Goal: Navigation & Orientation: Find specific page/section

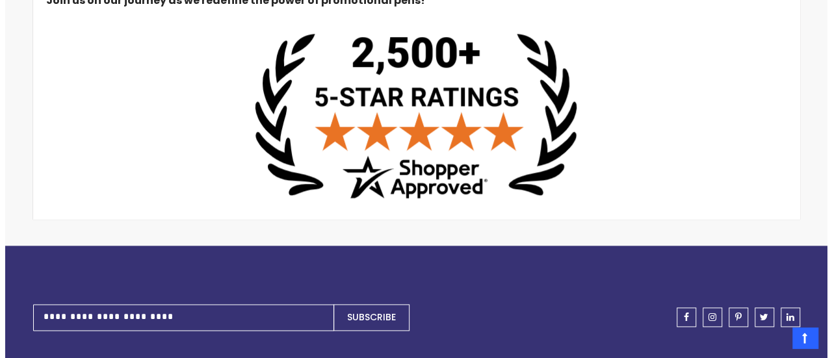
scroll to position [681, 0]
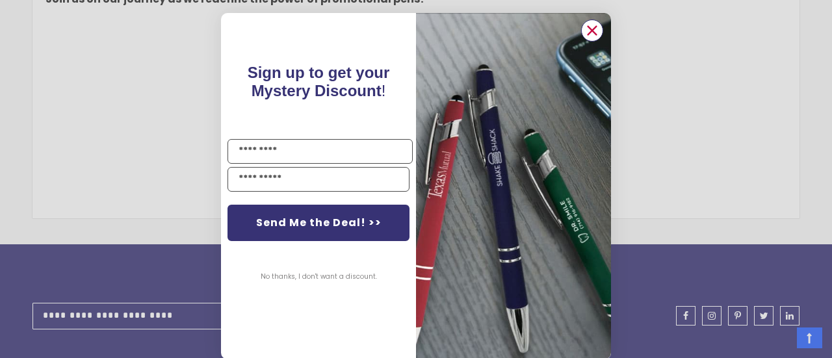
click at [589, 34] on circle "Close dialog" at bounding box center [591, 30] width 19 height 19
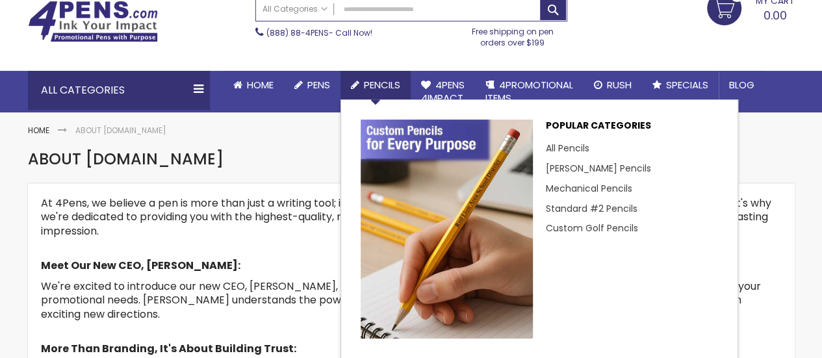
scroll to position [86, 0]
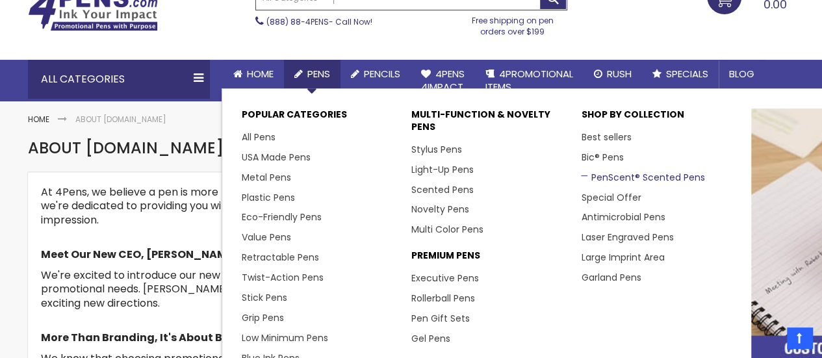
click at [611, 176] on link "PenScent® Scented Pens" at bounding box center [642, 177] width 123 height 13
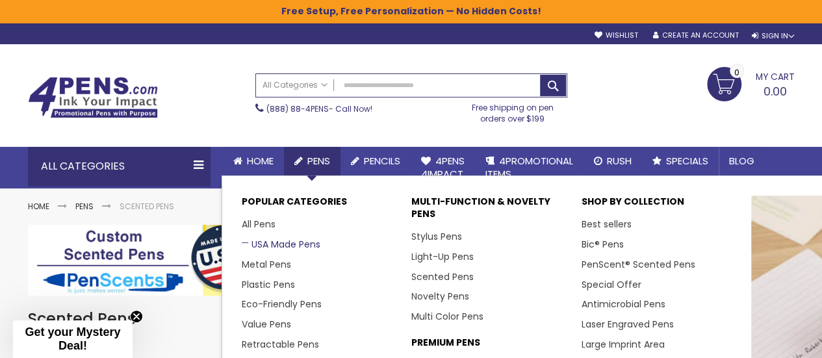
scroll to position [86, 0]
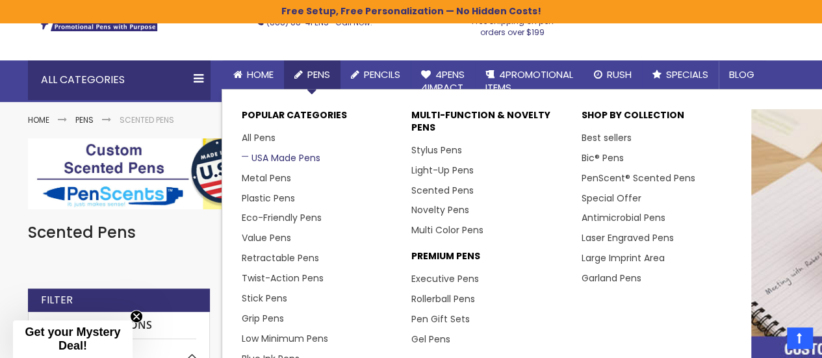
click at [287, 158] on link "USA Made Pens" at bounding box center [281, 157] width 79 height 13
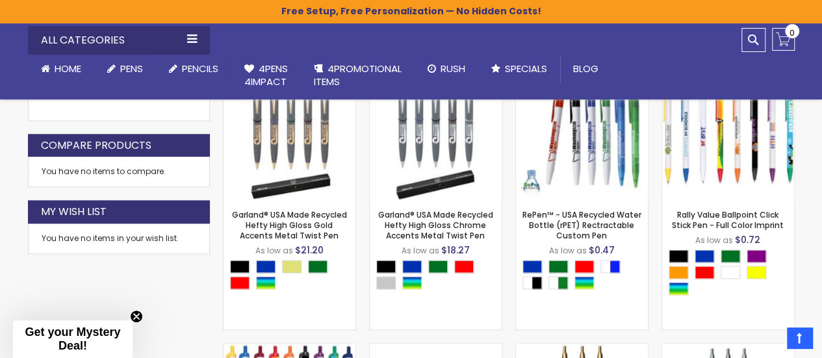
scroll to position [780, 0]
